Goal: Transaction & Acquisition: Purchase product/service

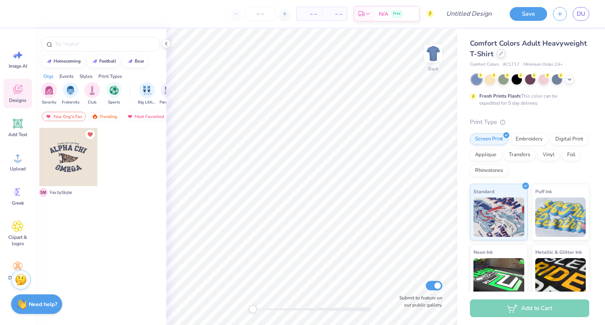
click at [503, 53] on icon at bounding box center [501, 54] width 4 height 4
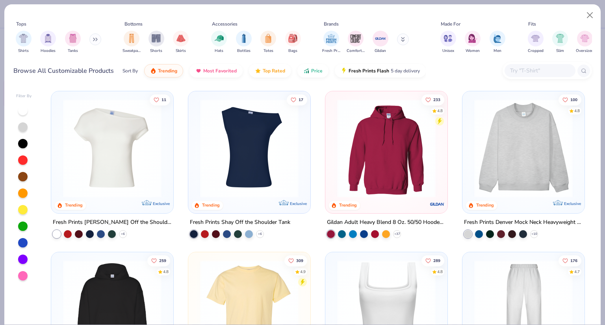
click at [527, 72] on input "text" at bounding box center [539, 70] width 61 height 9
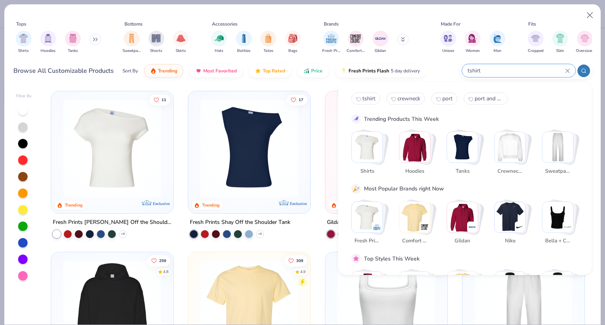
type input "tshirt"
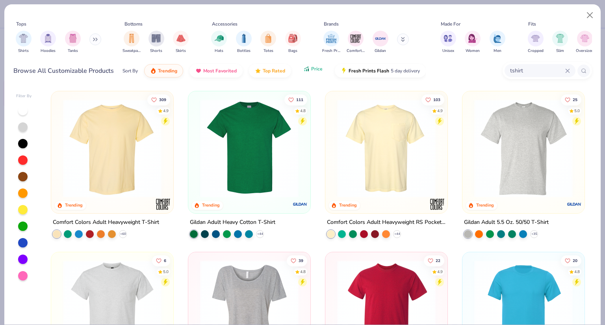
click at [306, 70] on icon "button" at bounding box center [306, 68] width 6 height 7
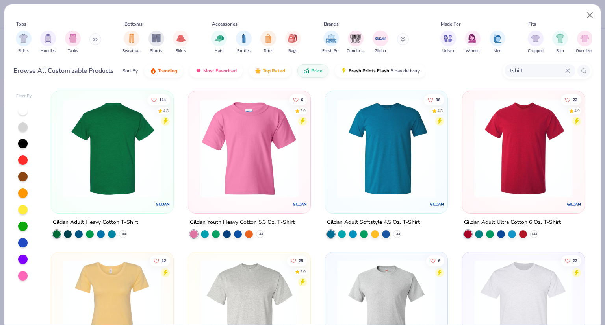
click at [110, 163] on img at bounding box center [112, 148] width 106 height 98
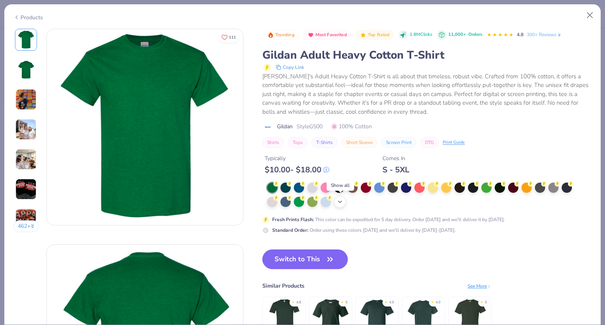
click at [341, 199] on icon at bounding box center [340, 202] width 6 height 6
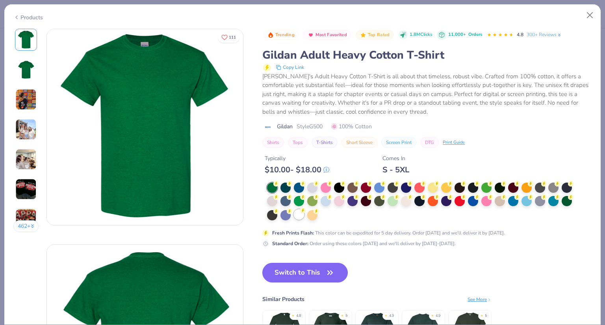
click at [299, 218] on div at bounding box center [299, 215] width 10 height 10
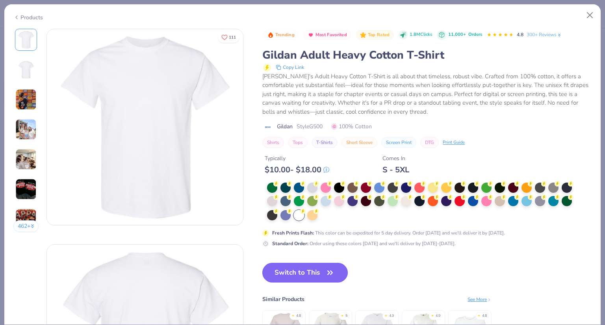
click at [299, 270] on button "Switch to This" at bounding box center [304, 273] width 85 height 20
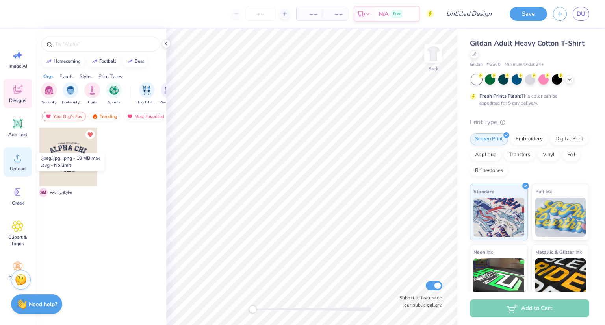
click at [16, 167] on span "Upload" at bounding box center [18, 169] width 16 height 6
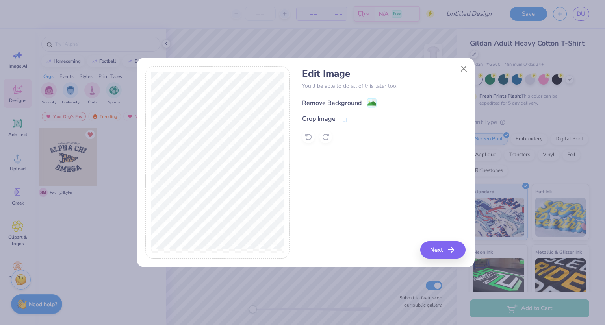
click at [312, 104] on div "Remove Background" at bounding box center [331, 102] width 59 height 9
click at [439, 242] on button "Next" at bounding box center [443, 249] width 45 height 17
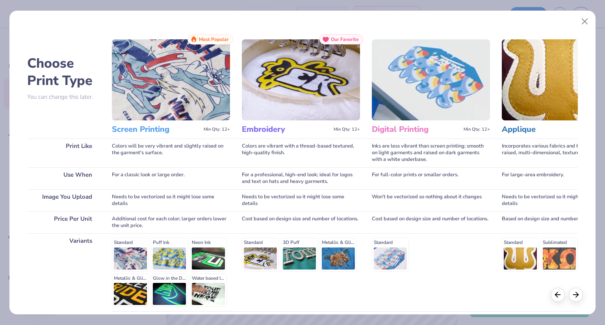
scroll to position [67, 0]
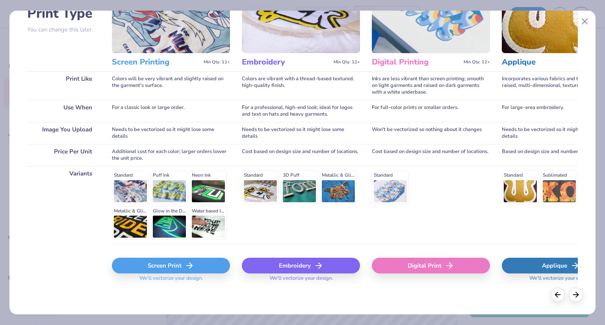
click at [138, 265] on div "Screen Print" at bounding box center [171, 266] width 118 height 16
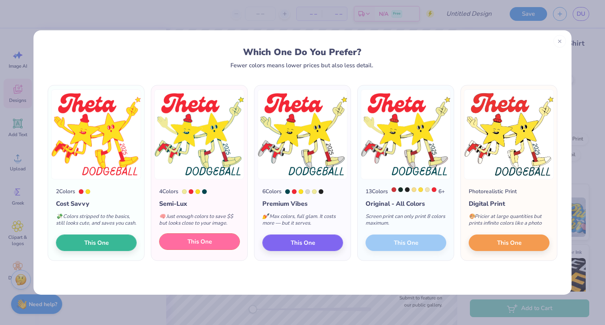
click at [197, 247] on span "This One" at bounding box center [199, 241] width 24 height 9
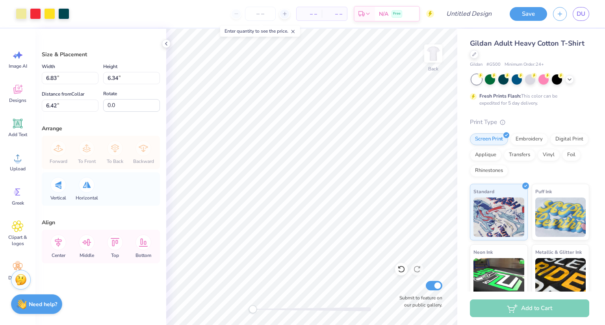
type input "6.83"
type input "6.34"
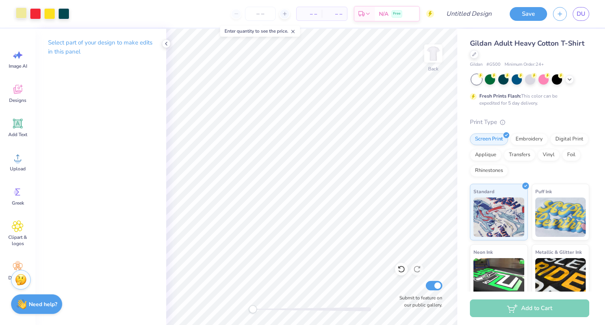
click at [19, 14] on div at bounding box center [21, 12] width 11 height 11
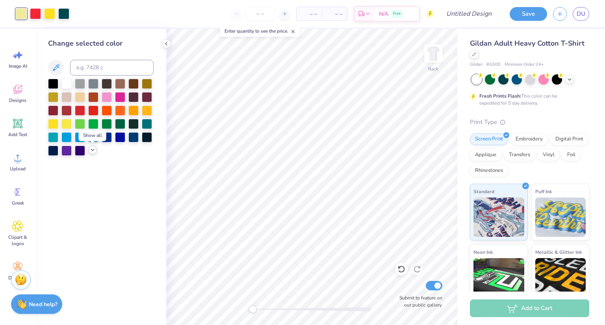
click at [92, 151] on icon at bounding box center [92, 150] width 6 height 6
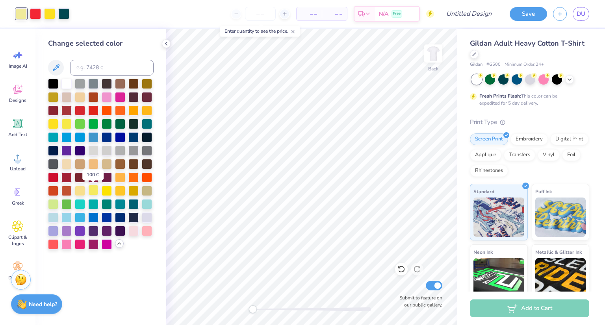
click at [91, 191] on div at bounding box center [93, 190] width 10 height 10
click at [105, 191] on div at bounding box center [107, 190] width 10 height 10
click at [95, 191] on div at bounding box center [93, 190] width 10 height 10
click at [67, 123] on div at bounding box center [66, 123] width 10 height 10
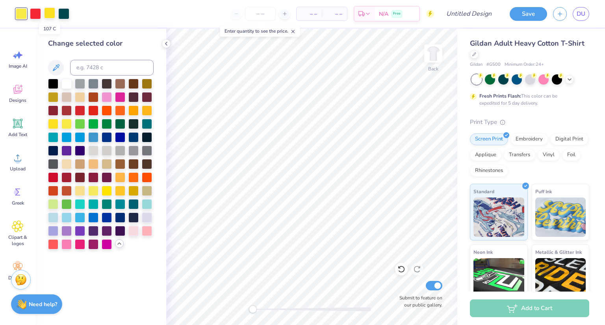
click at [49, 16] on div at bounding box center [49, 12] width 11 height 11
click at [106, 188] on div at bounding box center [107, 190] width 10 height 10
click at [120, 192] on div at bounding box center [120, 190] width 10 height 10
click at [107, 193] on div at bounding box center [107, 190] width 10 height 10
click at [24, 10] on div at bounding box center [21, 12] width 11 height 11
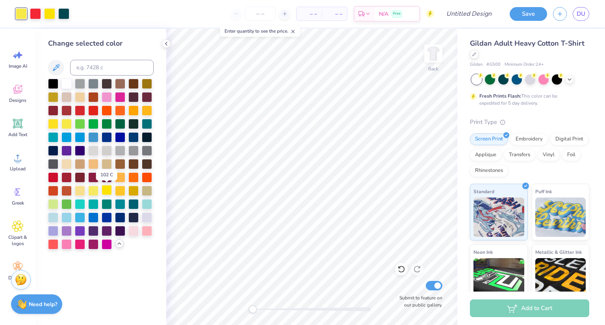
click at [106, 189] on div at bounding box center [107, 190] width 10 height 10
click at [40, 15] on div at bounding box center [35, 12] width 11 height 11
click at [55, 149] on div at bounding box center [53, 150] width 10 height 10
click at [50, 16] on div at bounding box center [49, 12] width 11 height 11
click at [92, 109] on div at bounding box center [93, 110] width 10 height 10
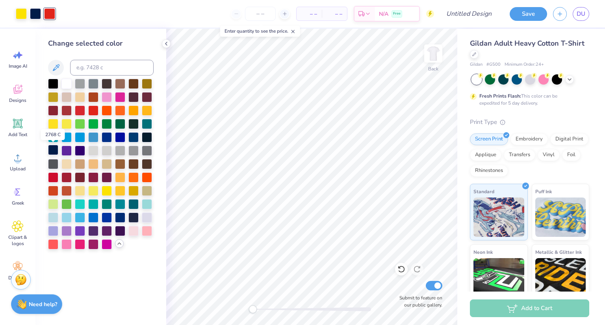
click at [55, 147] on div at bounding box center [53, 150] width 10 height 10
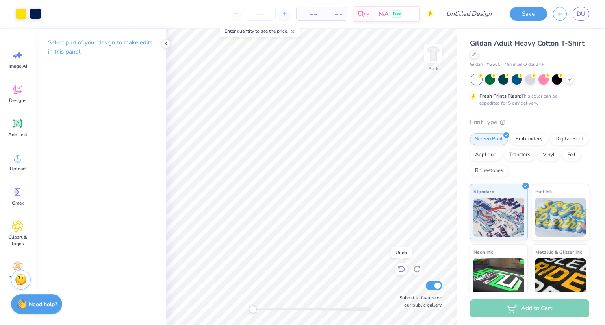
click at [403, 271] on icon at bounding box center [401, 269] width 8 height 8
click at [395, 281] on div "Submit to feature on our public gallery." at bounding box center [418, 294] width 47 height 29
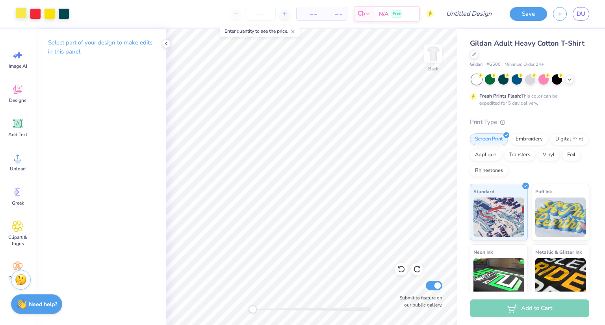
click at [22, 12] on div at bounding box center [21, 12] width 11 height 11
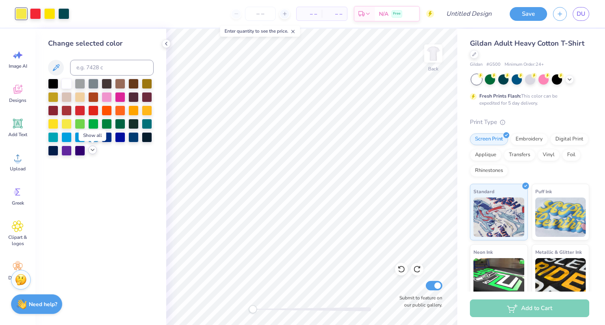
click at [91, 153] on icon at bounding box center [92, 150] width 6 height 6
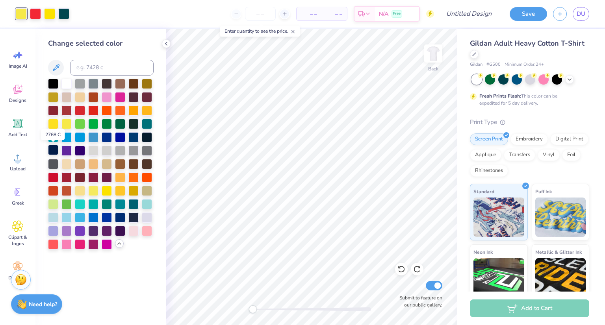
click at [50, 151] on div at bounding box center [53, 150] width 10 height 10
click at [92, 135] on div at bounding box center [93, 137] width 10 height 10
click at [64, 123] on div at bounding box center [66, 123] width 10 height 10
click at [107, 189] on div at bounding box center [107, 190] width 10 height 10
